Goal: Information Seeking & Learning: Learn about a topic

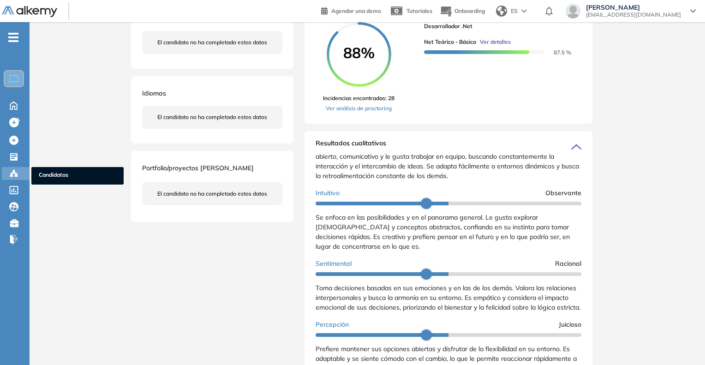
click at [61, 174] on span "Candidatos" at bounding box center [78, 176] width 78 height 10
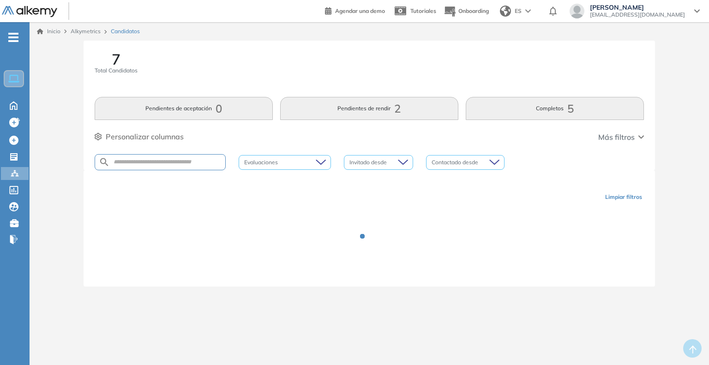
click at [154, 157] on div at bounding box center [160, 162] width 131 height 16
click at [153, 161] on input "text" at bounding box center [167, 162] width 115 height 7
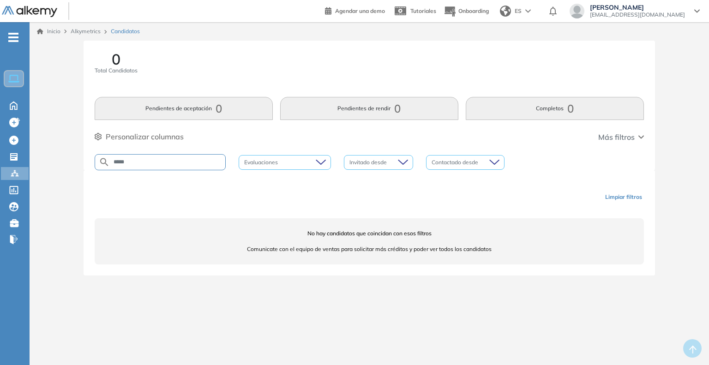
type input "*****"
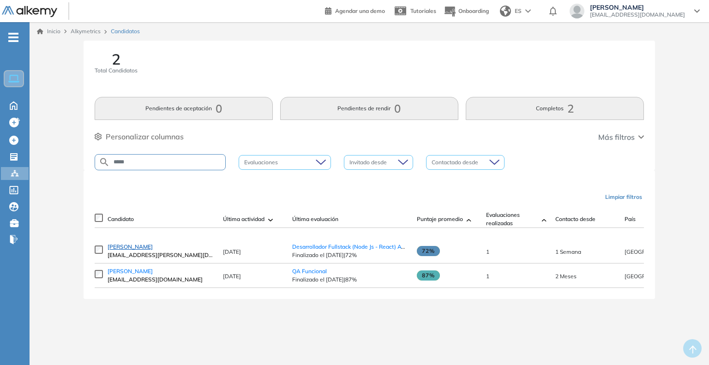
click at [132, 250] on span "[PERSON_NAME]" at bounding box center [130, 246] width 45 height 7
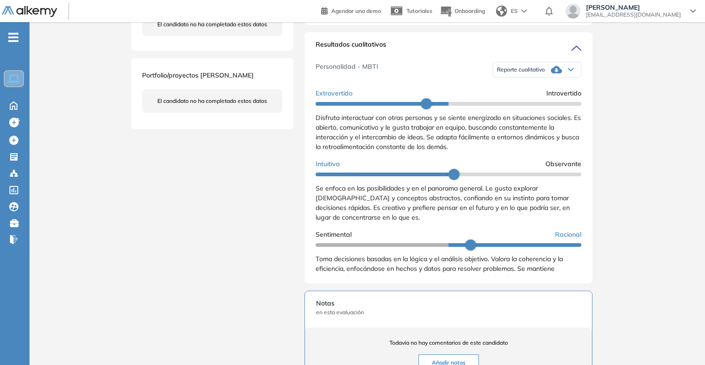
scroll to position [277, 0]
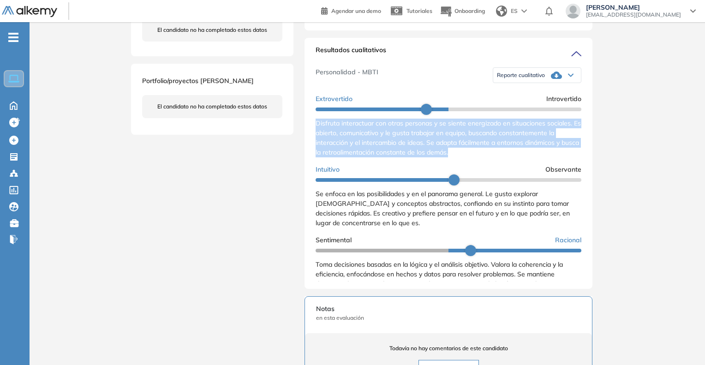
drag, startPoint x: 312, startPoint y: 131, endPoint x: 484, endPoint y: 158, distance: 174.0
click at [484, 158] on div "Resultados cualitativos Personalidad - MBTI Reporte cualitativo Reporte con Afi…" at bounding box center [449, 163] width 288 height 251
copy span "Disfruta interactuar con otras personas y se siente energizado en situaciones s…"
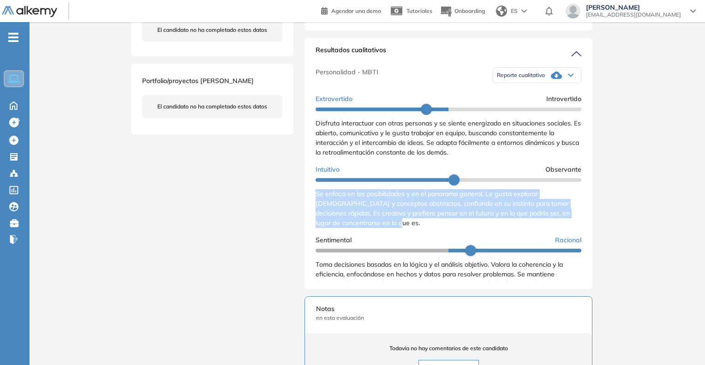
drag, startPoint x: 313, startPoint y: 203, endPoint x: 394, endPoint y: 238, distance: 88.5
click at [394, 238] on div "Resultados cualitativos Personalidad - MBTI Reporte cualitativo Reporte con Afi…" at bounding box center [449, 163] width 288 height 251
copy span "Se enfoca en las posibilidades y en el panorama general. Le gusta explorar [DEM…"
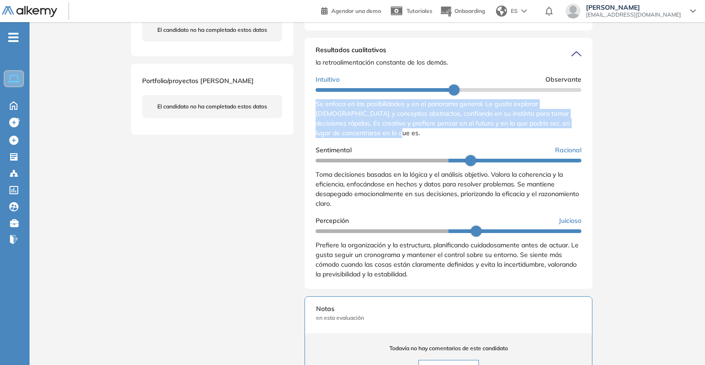
scroll to position [92, 0]
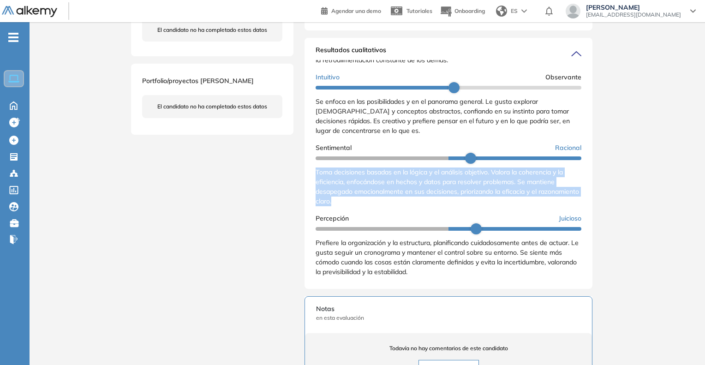
drag, startPoint x: 315, startPoint y: 177, endPoint x: 390, endPoint y: 216, distance: 84.2
click at [390, 216] on div "Resultados cualitativos Personalidad - MBTI Reporte cualitativo Reporte con Afi…" at bounding box center [449, 163] width 288 height 251
copy span "Toma decisiones basadas en la lógica y el análisis objetivo. Valora la coherenc…"
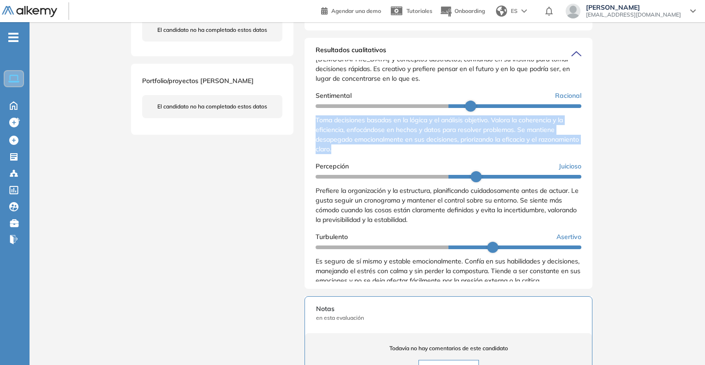
scroll to position [162, 0]
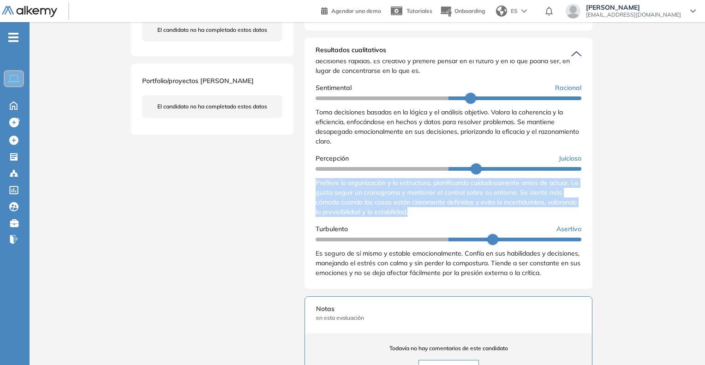
drag, startPoint x: 314, startPoint y: 182, endPoint x: 463, endPoint y: 218, distance: 152.5
click at [463, 218] on div "Resultados cualitativos Personalidad - MBTI Reporte cualitativo Reporte con Afi…" at bounding box center [449, 163] width 288 height 251
copy span "Prefiere la organización y la estructura, planificando cuidadosamente antes de …"
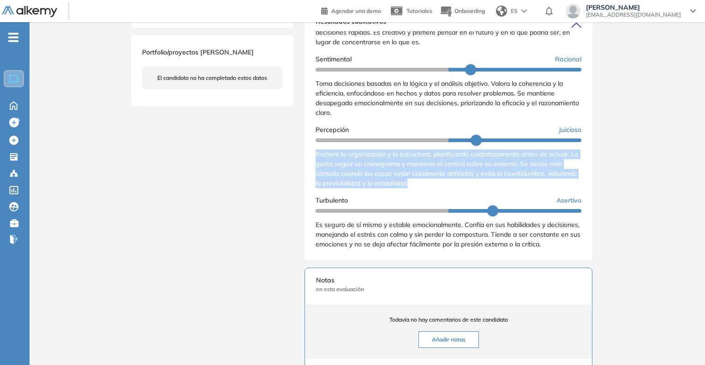
scroll to position [323, 0]
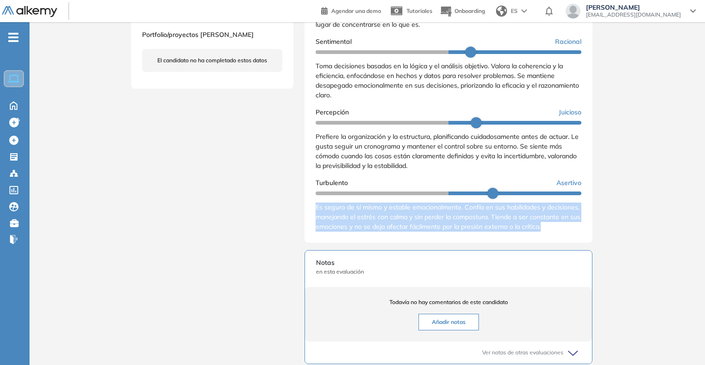
drag, startPoint x: 314, startPoint y: 205, endPoint x: 343, endPoint y: 238, distance: 44.8
click at [340, 236] on div "Resultados cualitativos Personalidad - MBTI Reporte cualitativo Reporte con Afi…" at bounding box center [449, 117] width 288 height 251
copy span "Es seguro de sí mismo y estable emocionalmente. Confía en sus habilidades y dec…"
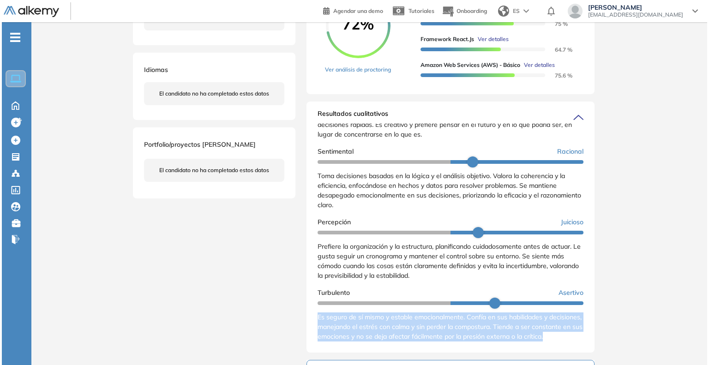
scroll to position [83, 0]
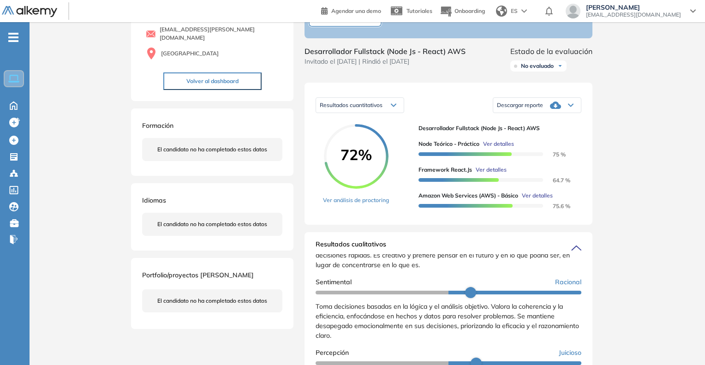
click at [507, 148] on span "Ver detalles" at bounding box center [498, 144] width 31 height 8
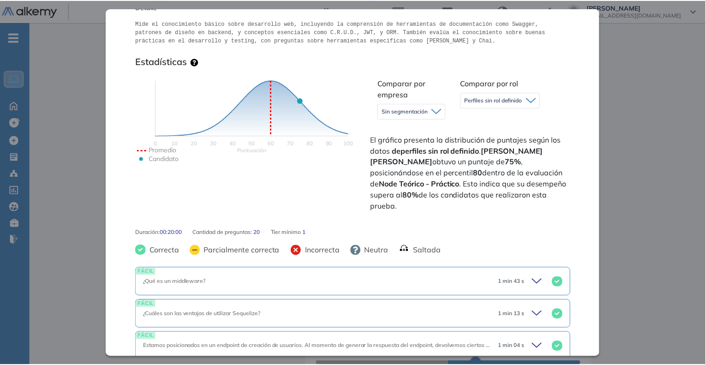
scroll to position [92, 0]
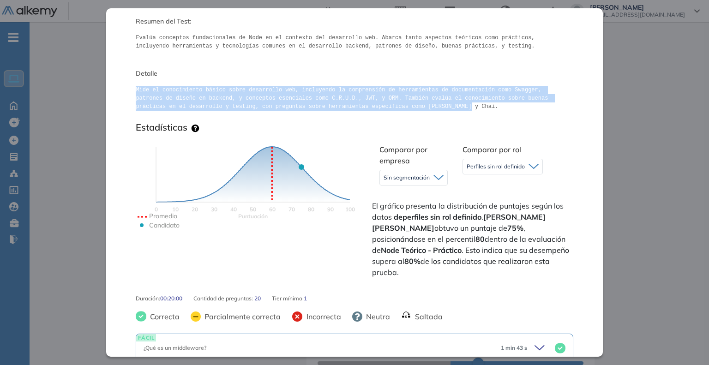
drag, startPoint x: 135, startPoint y: 88, endPoint x: 385, endPoint y: 104, distance: 251.2
click at [385, 104] on pre "Mide el conocimiento básico sobre desarrollo web, incluyendo la comprensión de …" at bounding box center [354, 98] width 437 height 25
copy pre "Mide el conocimiento básico sobre desarrollo web, incluyendo la comprensión de …"
click at [662, 125] on div "Inicio Alkymetrics Evaluaciones Dashboard Candidato Node Teórico - Práctico Des…" at bounding box center [370, 356] width 680 height 833
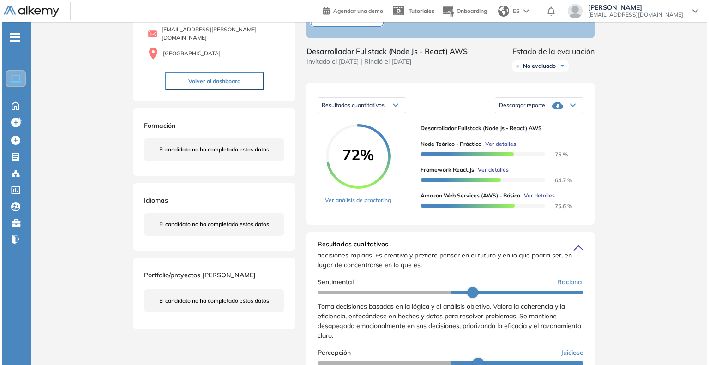
scroll to position [0, 0]
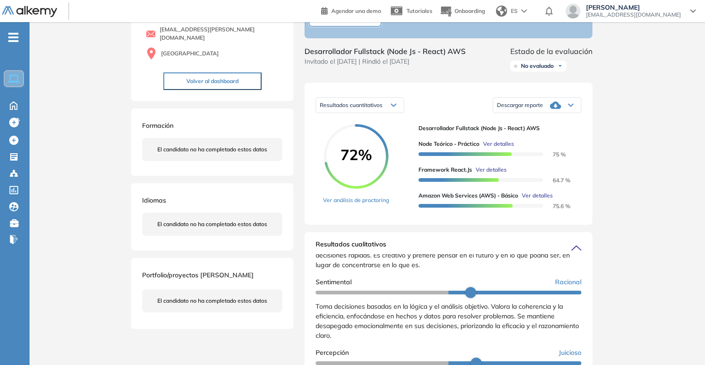
click at [486, 174] on span "Ver detalles" at bounding box center [491, 170] width 31 height 8
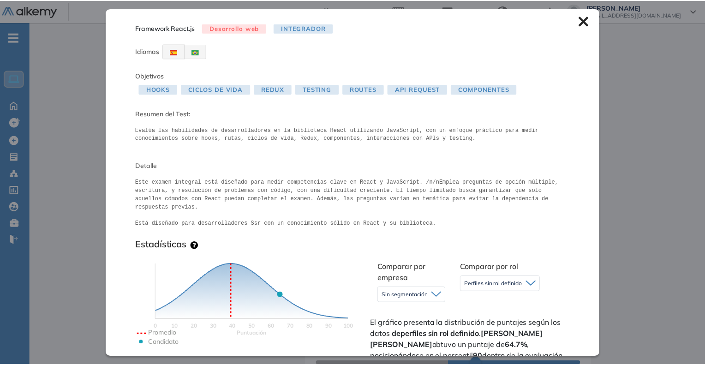
scroll to position [92, 0]
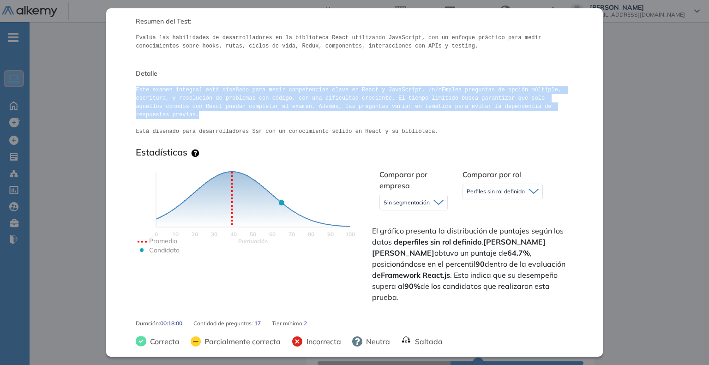
drag, startPoint x: 133, startPoint y: 88, endPoint x: 495, endPoint y: 108, distance: 362.0
click at [495, 108] on div "Framework React.js Desarrollo web Integrador Idiomas Objetivos Hooks Ciclos de …" at bounding box center [354, 182] width 496 height 348
copy pre "Este examen integral está diseñado para medir competencias clave en React y Jav…"
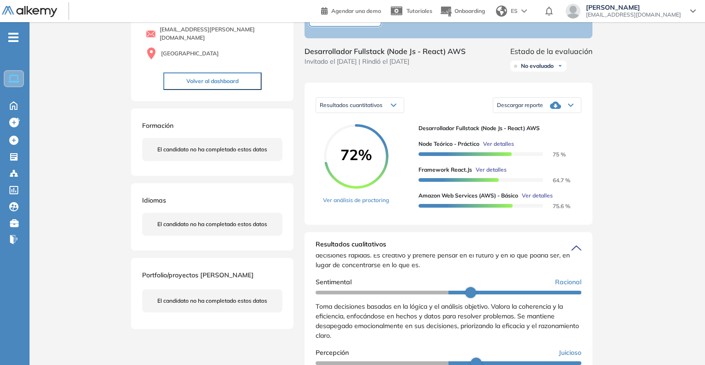
click at [619, 188] on div "Inicio Alkymetrics Evaluaciones Dashboard Candidato Framework React.js Desarrol…" at bounding box center [368, 356] width 676 height 833
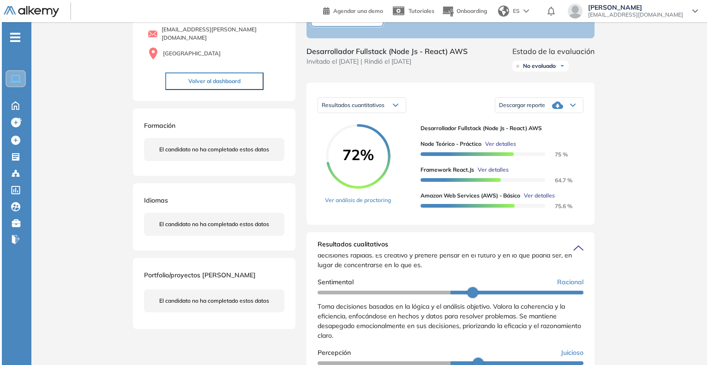
scroll to position [0, 0]
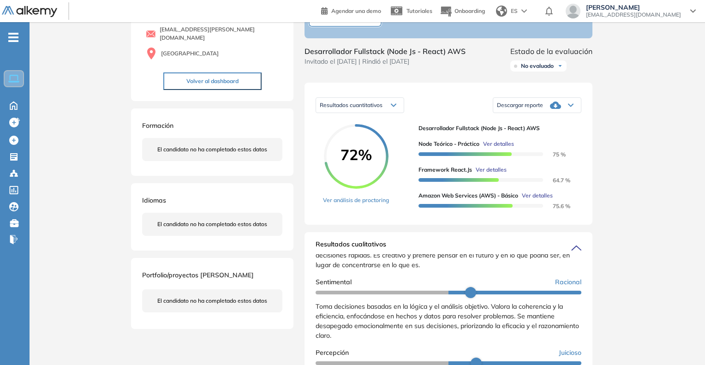
click at [536, 200] on span "Ver detalles" at bounding box center [537, 196] width 31 height 8
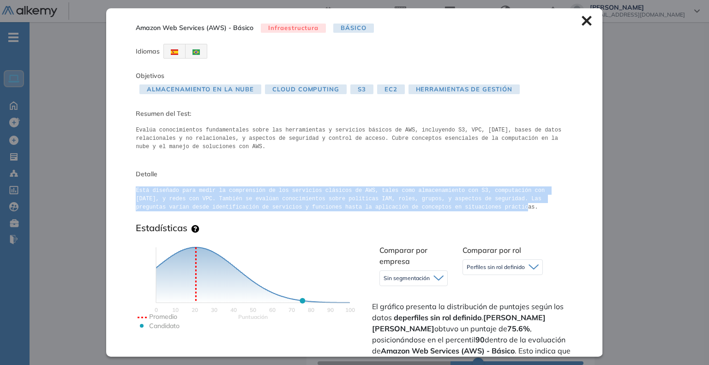
drag, startPoint x: 134, startPoint y: 190, endPoint x: 398, endPoint y: 205, distance: 264.9
click at [398, 205] on div "Amazon Web Services (AWS) - Básico Infraestructura Básico Idiomas Objetivos Alm…" at bounding box center [354, 182] width 496 height 348
copy pre "Está diseñado para medir la comprensión de los servicios clásicos de AWS, tales…"
